Goal: Task Accomplishment & Management: Use online tool/utility

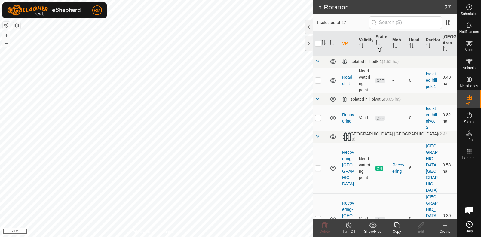
click at [397, 225] on icon at bounding box center [398, 225] width 8 height 7
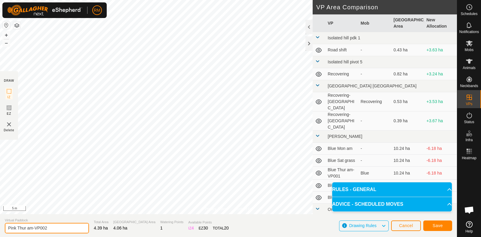
click at [26, 230] on input "Pink Thur am-VP002" at bounding box center [47, 228] width 84 height 11
type input "Pink Fri am-VP002"
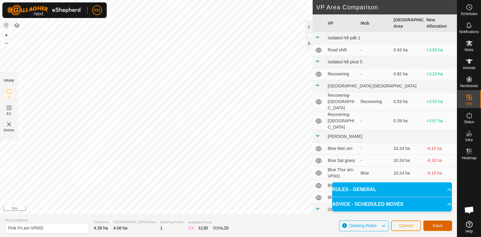
click at [444, 227] on button "Save" at bounding box center [438, 226] width 29 height 11
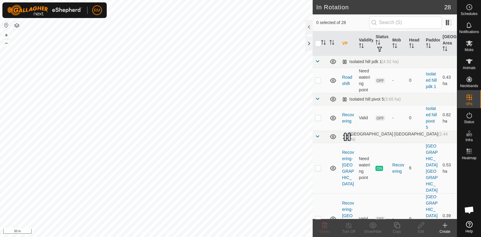
checkbox input "true"
click at [399, 226] on icon at bounding box center [398, 225] width 8 height 7
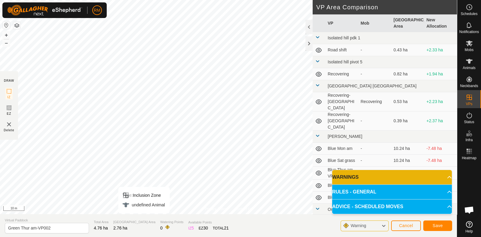
click at [144, 219] on div "Privacy Policy Contact Us Type: Inclusion Zone undefined Animal + – ⇧ i 10 m DR…" at bounding box center [228, 118] width 457 height 237
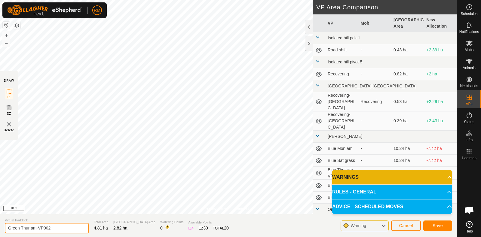
click at [32, 228] on input "Green Thur am-VP002" at bounding box center [47, 228] width 84 height 11
type input "Green Fri am-VP002"
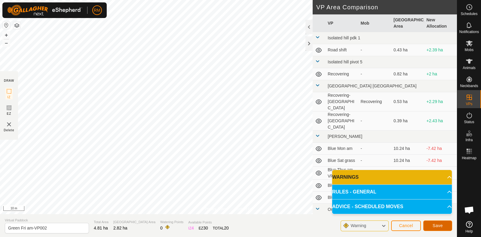
click at [439, 226] on span "Save" at bounding box center [438, 226] width 10 height 5
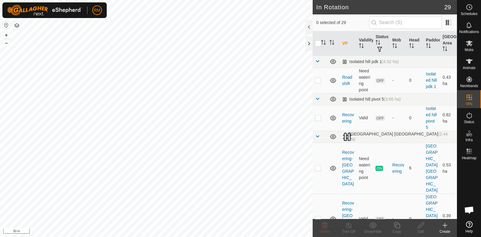
checkbox input "true"
click at [397, 227] on icon at bounding box center [398, 225] width 8 height 7
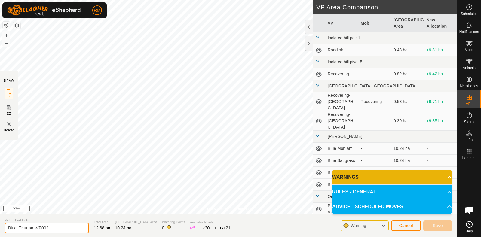
click at [30, 228] on input "Blue Thur am-VP002" at bounding box center [47, 228] width 84 height 11
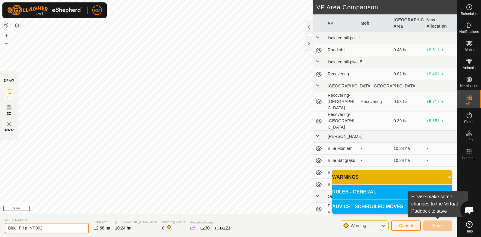
type input "Blue Fri m-VP002"
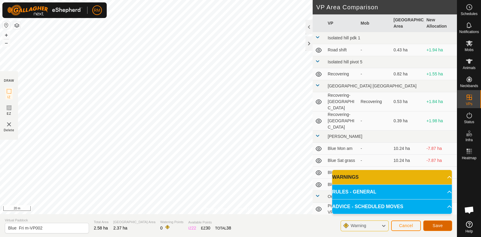
click at [433, 226] on span "Save" at bounding box center [438, 226] width 10 height 5
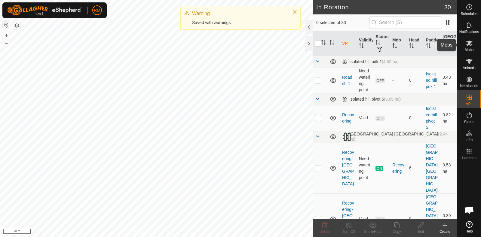
click at [471, 42] on icon at bounding box center [469, 44] width 7 height 6
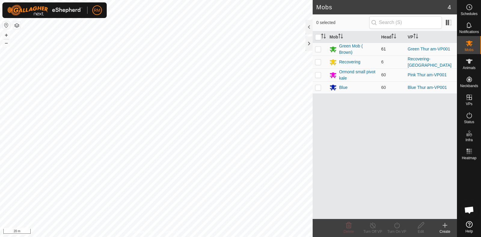
click at [317, 47] on p-checkbox at bounding box center [318, 49] width 6 height 5
checkbox input "true"
click at [397, 225] on icon at bounding box center [396, 226] width 5 height 6
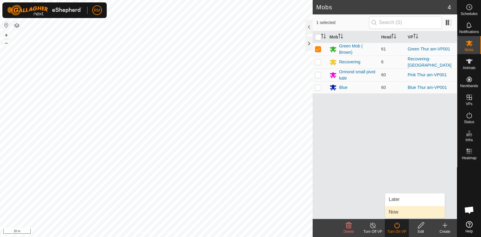
click at [396, 213] on link "Now" at bounding box center [415, 212] width 60 height 12
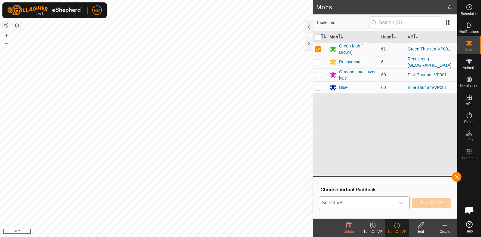
click at [402, 201] on icon "dropdown trigger" at bounding box center [401, 203] width 5 height 5
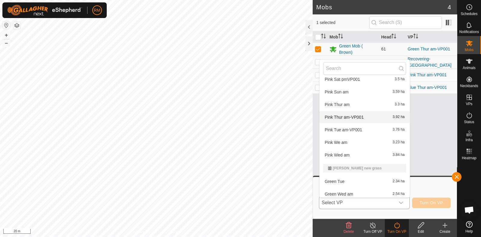
scroll to position [313, 0]
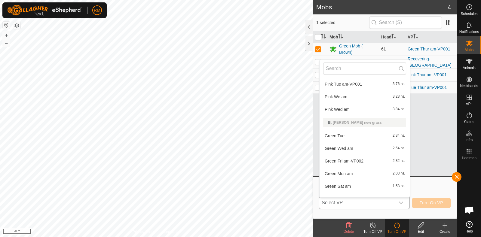
click at [350, 156] on li "Green Fri am-VP002 2.82 ha" at bounding box center [365, 161] width 90 height 12
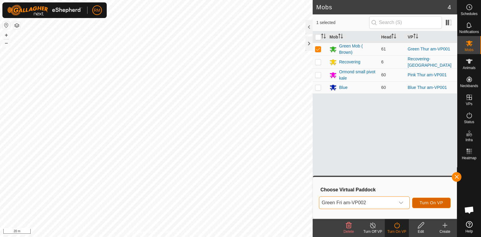
click at [425, 202] on span "Turn On VP" at bounding box center [431, 203] width 23 height 5
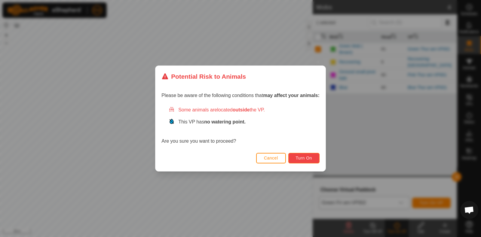
click at [301, 158] on span "Turn On" at bounding box center [304, 158] width 16 height 5
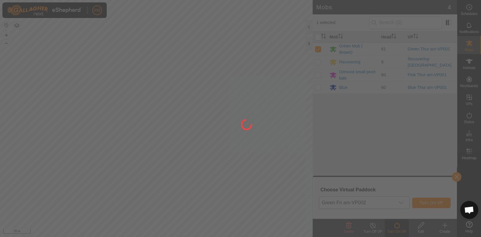
click at [217, 163] on div at bounding box center [240, 118] width 481 height 237
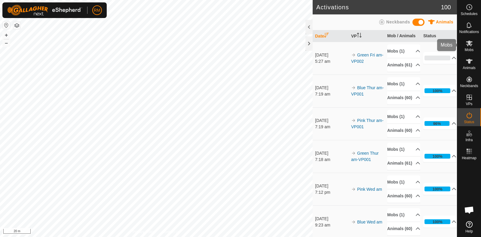
click at [470, 43] on icon at bounding box center [469, 44] width 7 height 6
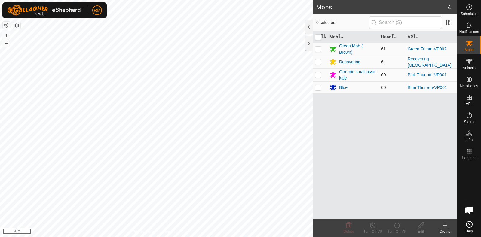
click at [317, 74] on p-checkbox at bounding box center [318, 75] width 6 height 5
checkbox input "true"
click at [397, 226] on icon at bounding box center [398, 225] width 8 height 7
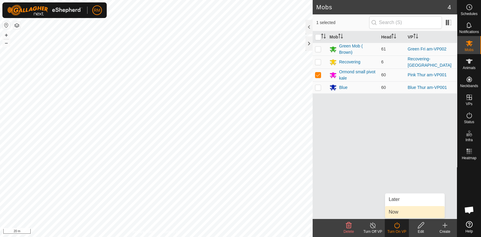
click at [400, 213] on link "Now" at bounding box center [415, 212] width 60 height 12
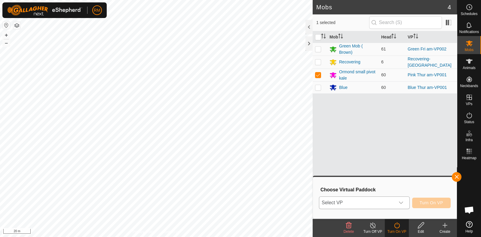
click at [402, 202] on icon "dropdown trigger" at bounding box center [401, 203] width 5 height 5
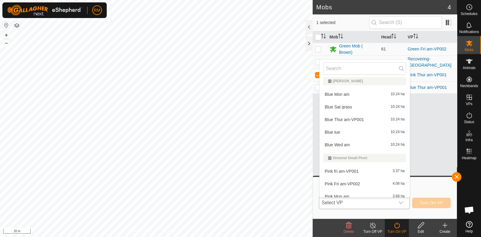
scroll to position [188, 0]
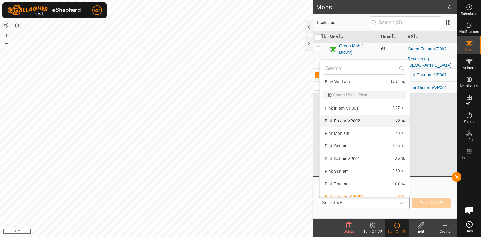
click at [344, 117] on li "Pink Fri am-VP002 4.06 ha" at bounding box center [365, 121] width 90 height 12
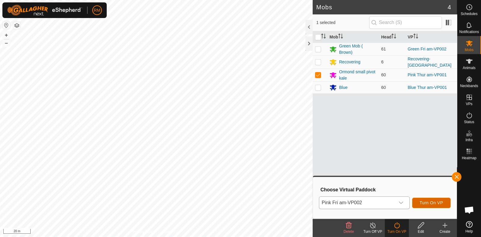
click at [427, 203] on span "Turn On VP" at bounding box center [431, 203] width 23 height 5
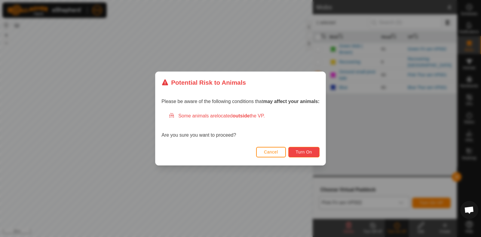
click at [304, 151] on span "Turn On" at bounding box center [304, 152] width 16 height 5
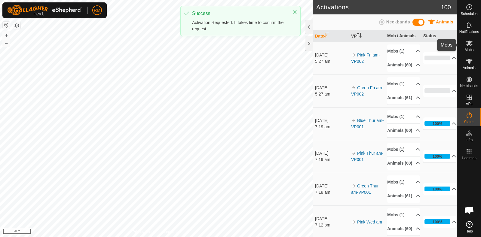
click at [471, 44] on icon at bounding box center [469, 43] width 7 height 7
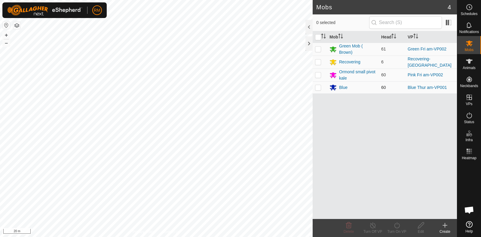
click at [317, 85] on p-checkbox at bounding box center [318, 87] width 6 height 5
checkbox input "true"
click at [398, 228] on icon at bounding box center [398, 225] width 8 height 7
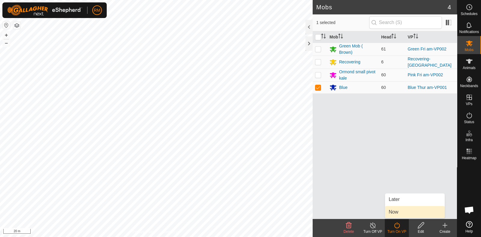
click at [403, 213] on link "Now" at bounding box center [415, 212] width 60 height 12
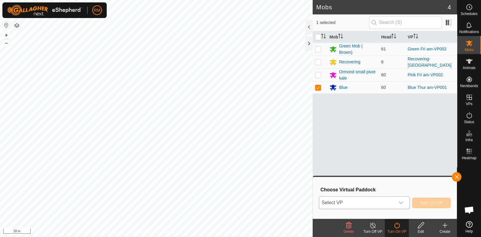
click at [403, 201] on icon "dropdown trigger" at bounding box center [401, 203] width 5 height 5
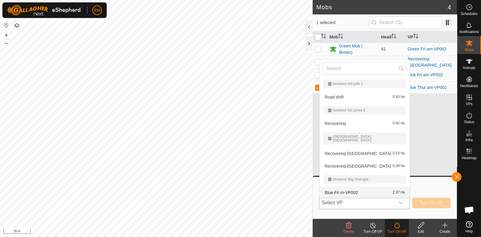
click at [351, 188] on li "Blue Fri m-VP002 2.37 ha" at bounding box center [365, 193] width 90 height 12
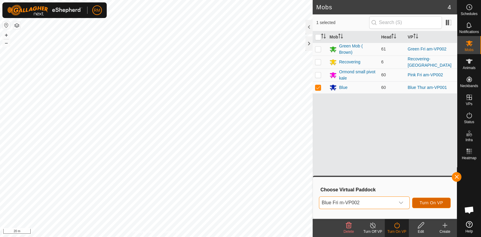
click at [424, 201] on span "Turn On VP" at bounding box center [431, 203] width 23 height 5
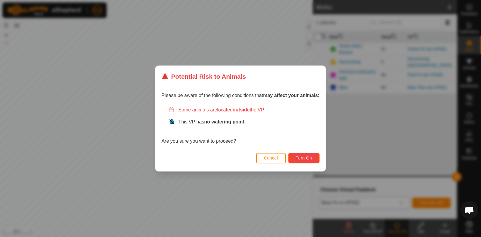
click at [308, 155] on button "Turn On" at bounding box center [304, 158] width 31 height 11
